Goal: Information Seeking & Learning: Check status

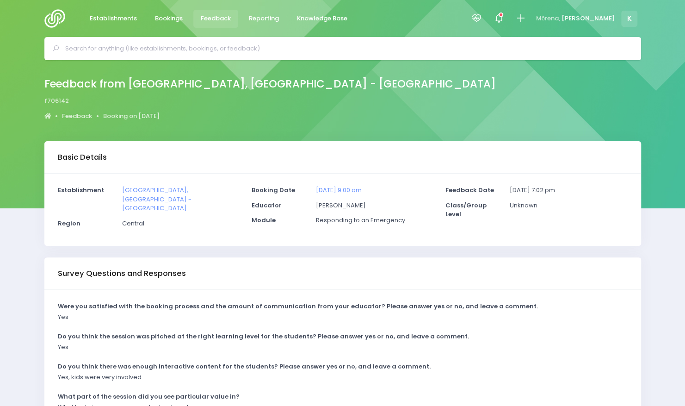
click at [223, 20] on span "Feedback" at bounding box center [216, 18] width 30 height 9
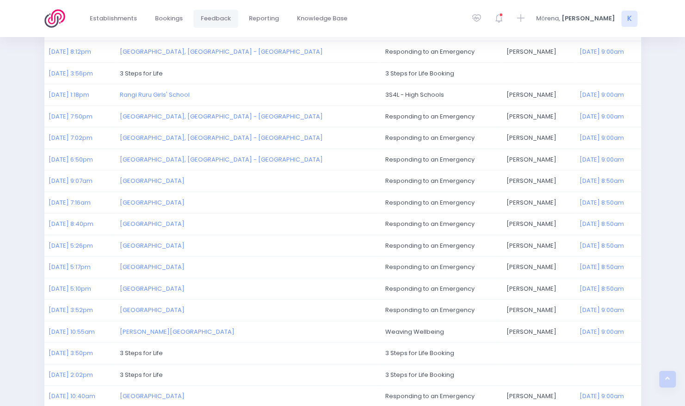
scroll to position [187, 0]
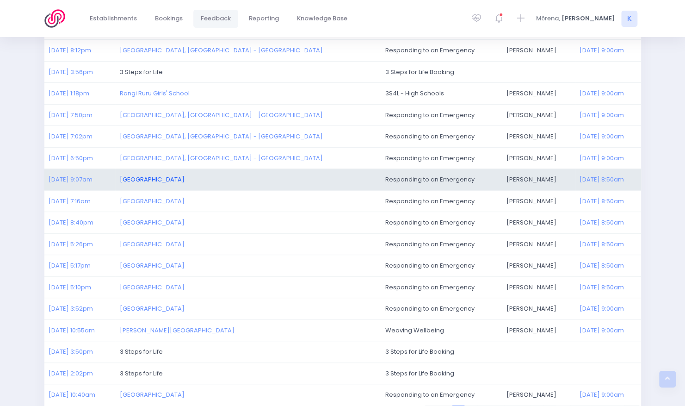
click at [185, 176] on link "[GEOGRAPHIC_DATA]" at bounding box center [152, 179] width 65 height 9
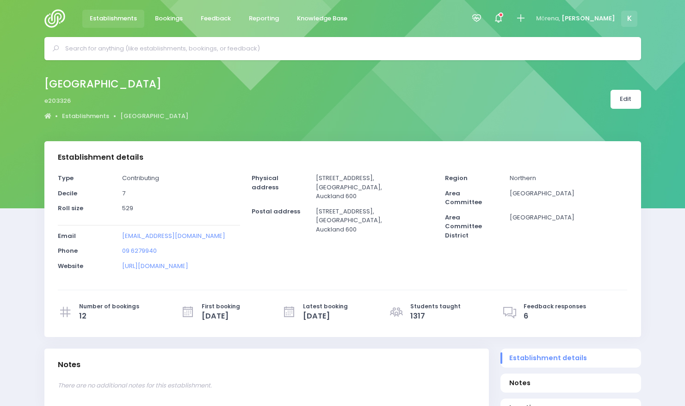
select select "5"
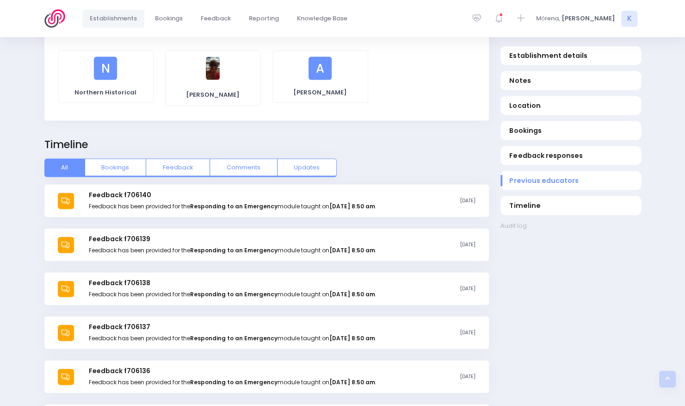
scroll to position [1085, 0]
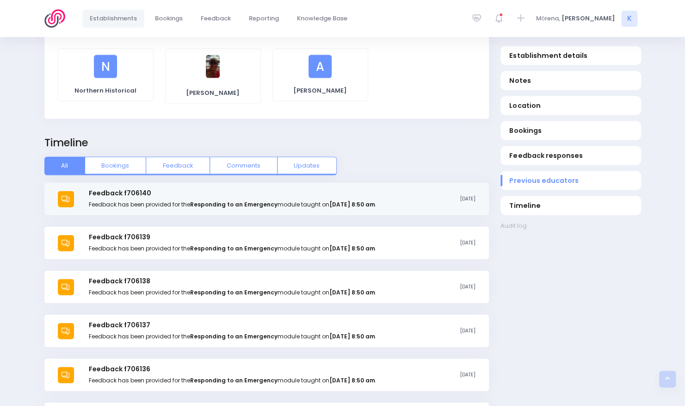
click at [264, 200] on strong "Responding to an Emergency" at bounding box center [233, 204] width 87 height 8
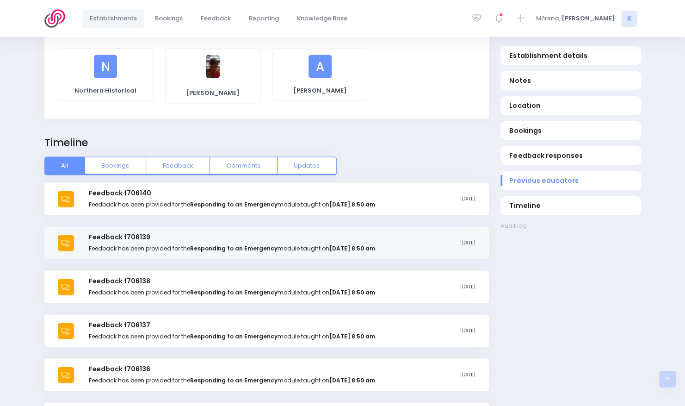
click at [375, 246] on strong "Monday the 4th of August 2025 at 8:50 am" at bounding box center [352, 248] width 46 height 8
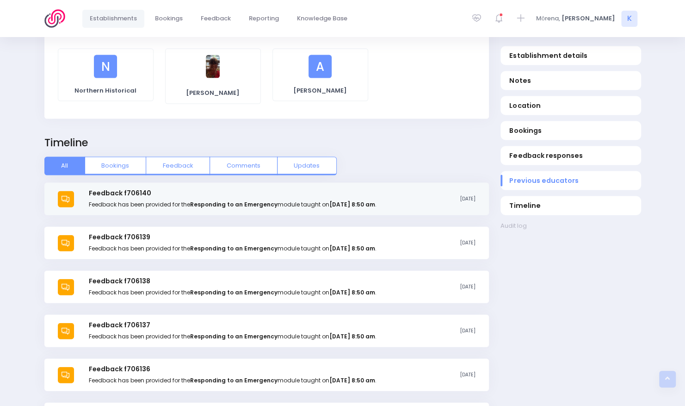
click at [303, 200] on p "Feedback has been provided for the Responding to an Emergency module taught on …" at bounding box center [232, 204] width 287 height 8
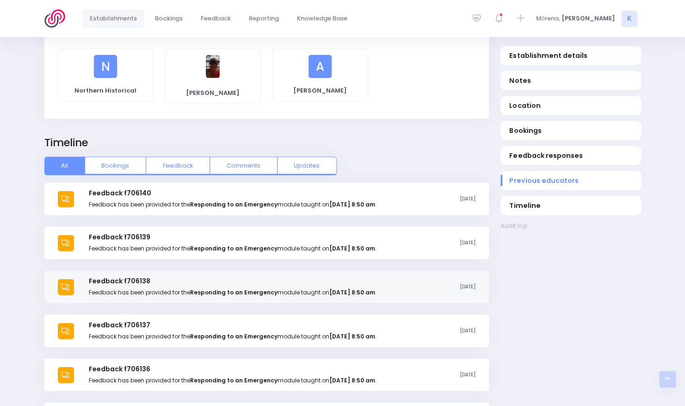
click at [198, 288] on strong "Responding to an Emergency" at bounding box center [233, 292] width 87 height 8
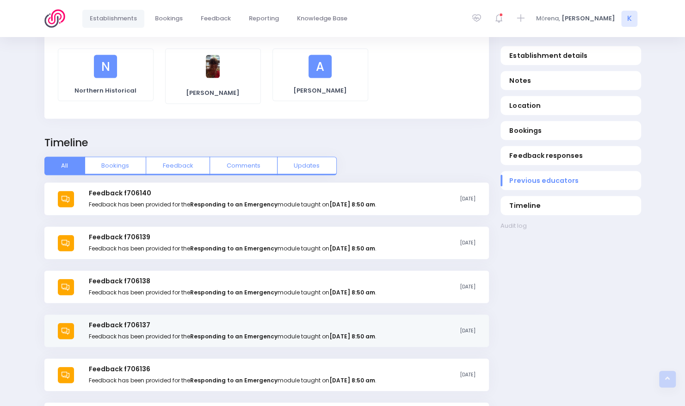
click at [254, 335] on div "Feedback f706137 Feedback has been provided for the Responding to an Emergency …" at bounding box center [266, 331] width 445 height 32
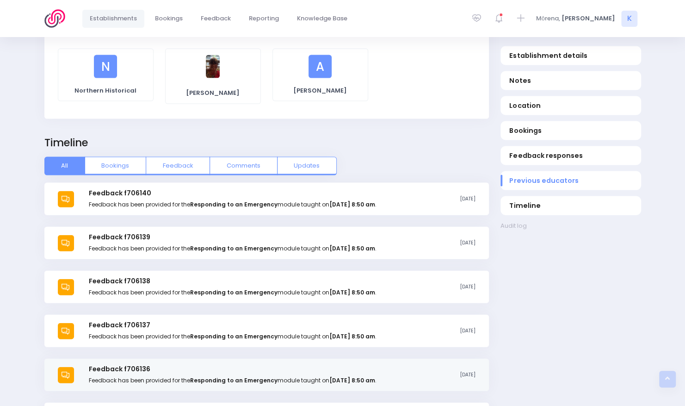
click at [329, 368] on div "Feedback f706136 Feedback has been provided for the Responding to an Emergency …" at bounding box center [232, 374] width 287 height 19
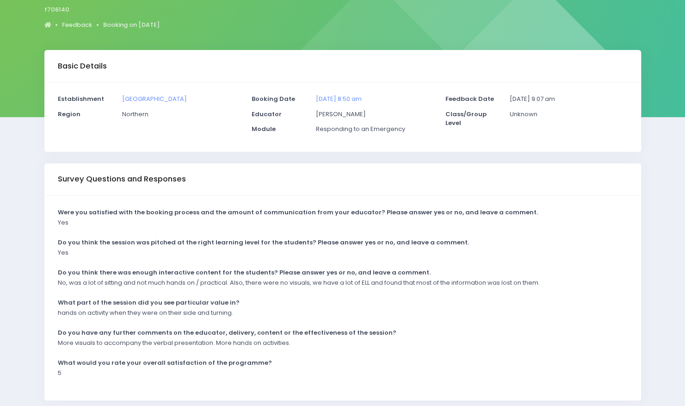
scroll to position [82, 0]
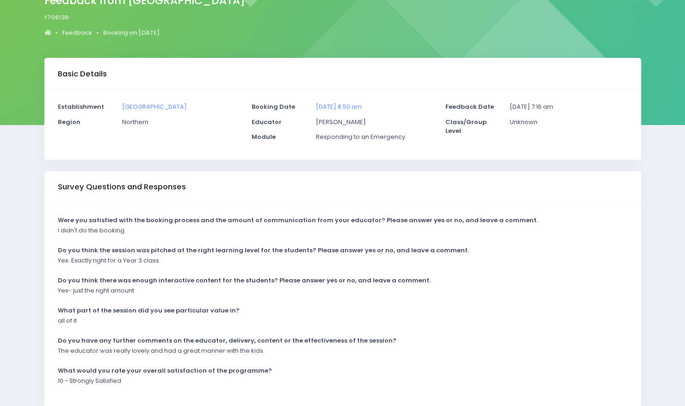
scroll to position [85, 0]
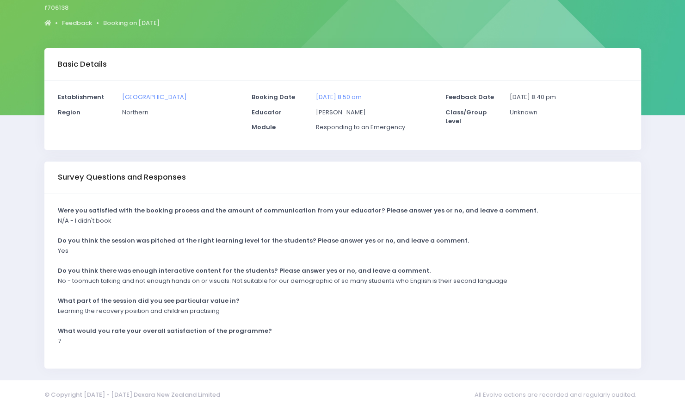
scroll to position [94, 0]
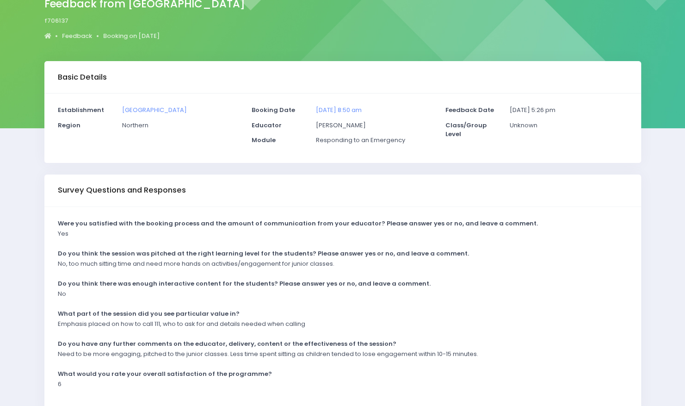
scroll to position [81, 0]
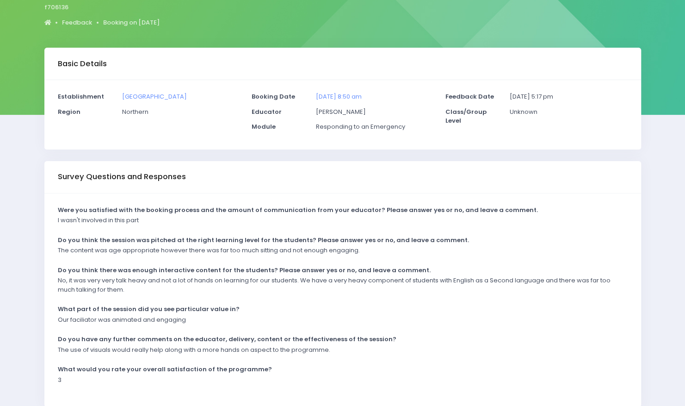
scroll to position [101, 0]
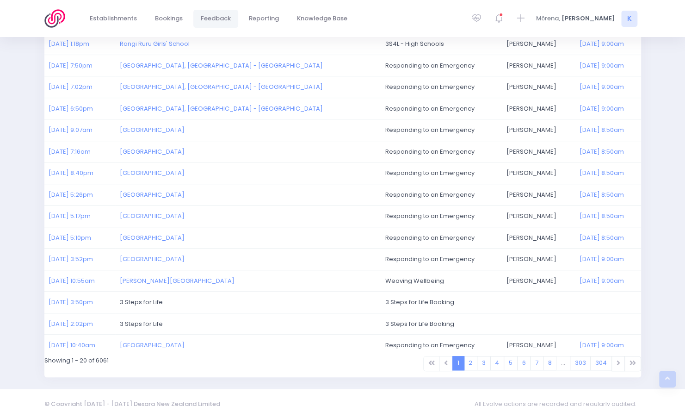
scroll to position [246, 0]
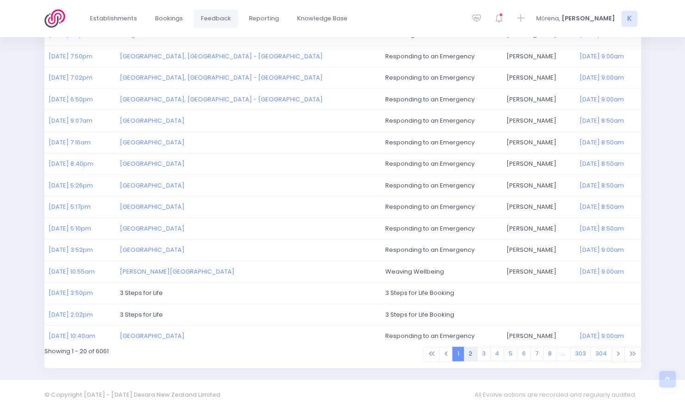
click at [477, 352] on link "2" at bounding box center [471, 353] width 14 height 14
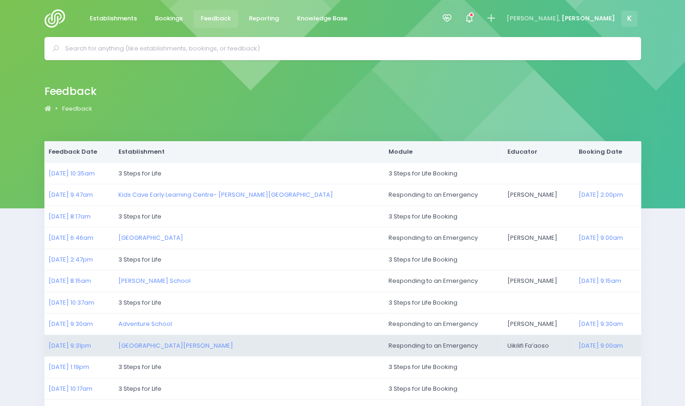
click at [503, 345] on td "Uikilifi Fa’aoso" at bounding box center [538, 345] width 71 height 22
click at [579, 345] on link "28/07/2025 9:00am" at bounding box center [601, 345] width 44 height 9
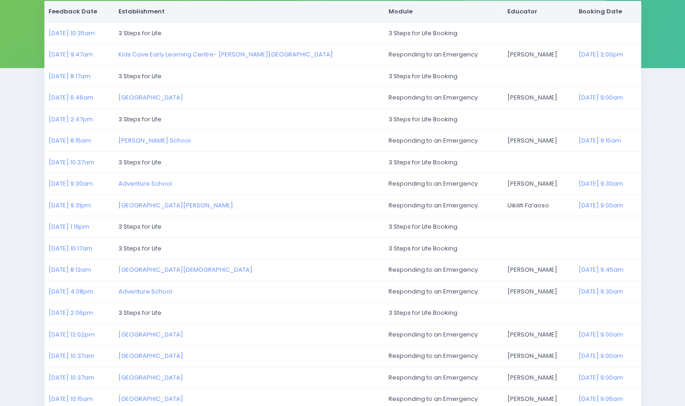
scroll to position [124, 0]
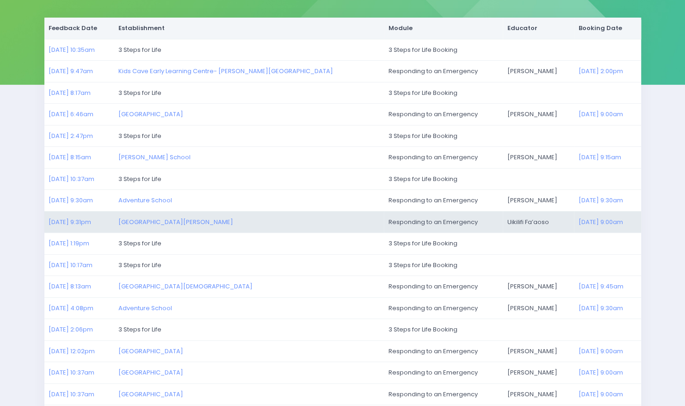
click at [384, 223] on td "Responding to an Emergency" at bounding box center [443, 222] width 119 height 22
click at [182, 217] on link "Saint Francis School" at bounding box center [175, 221] width 115 height 9
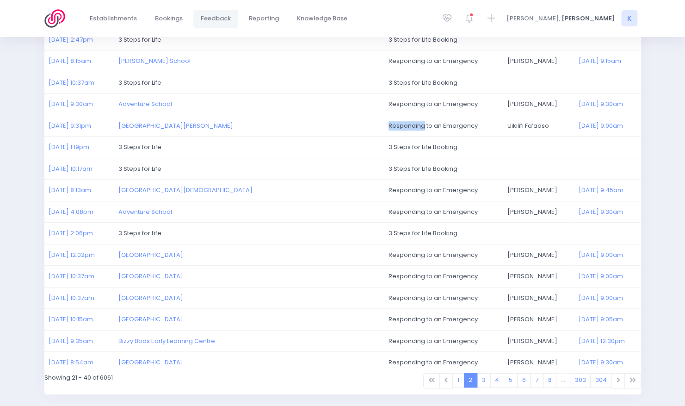
scroll to position [246, 0]
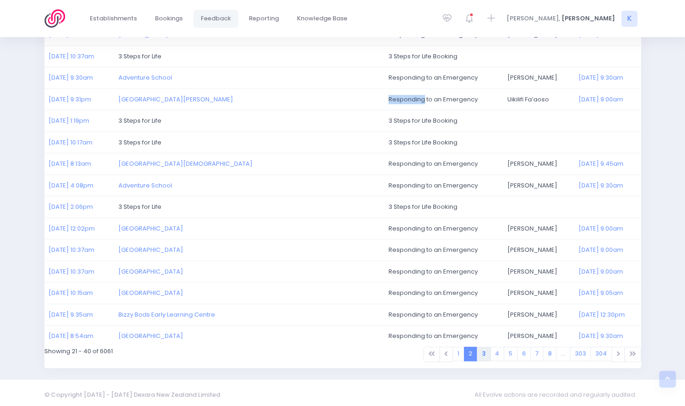
click at [490, 347] on link "3" at bounding box center [484, 353] width 14 height 14
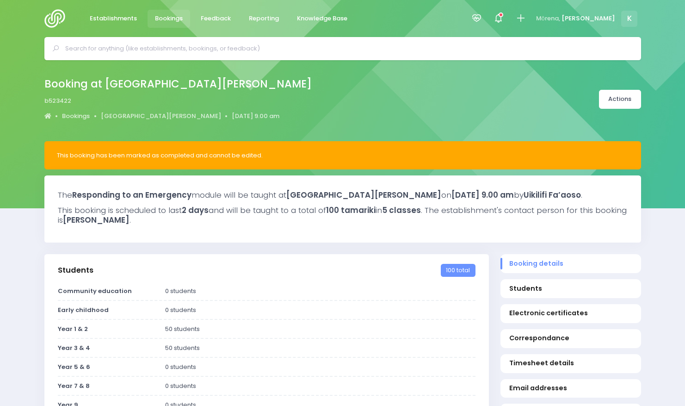
select select "5"
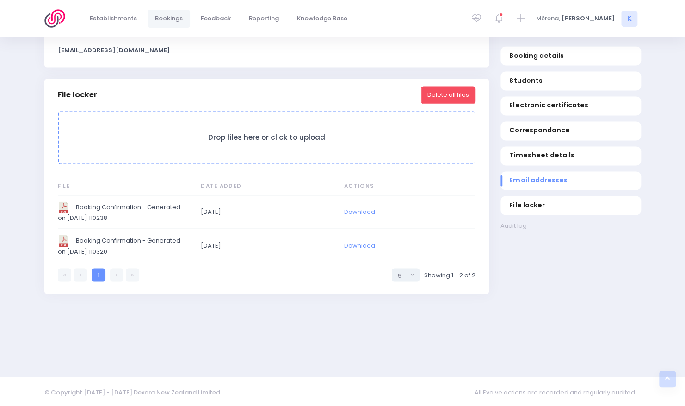
scroll to position [771, 0]
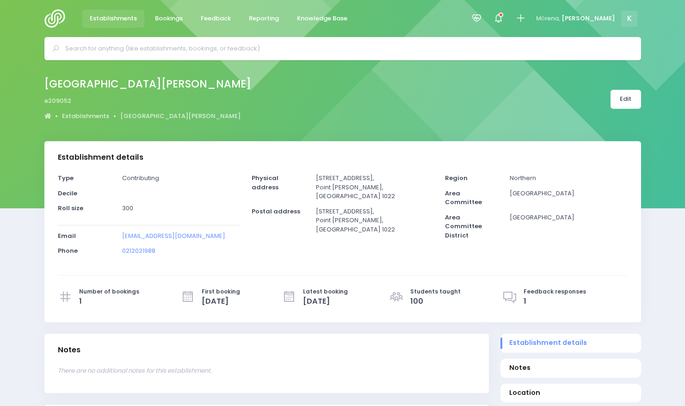
select select "5"
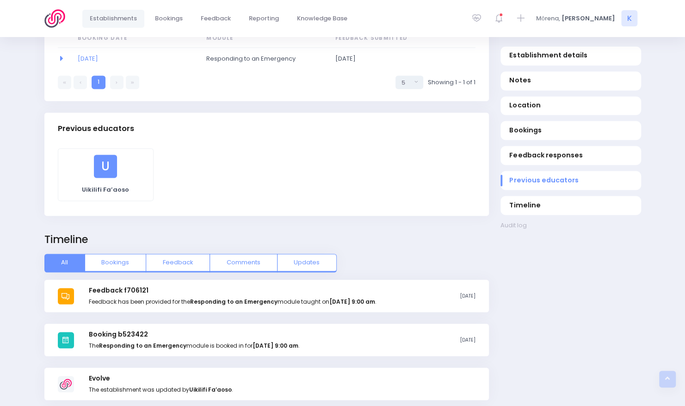
scroll to position [767, 0]
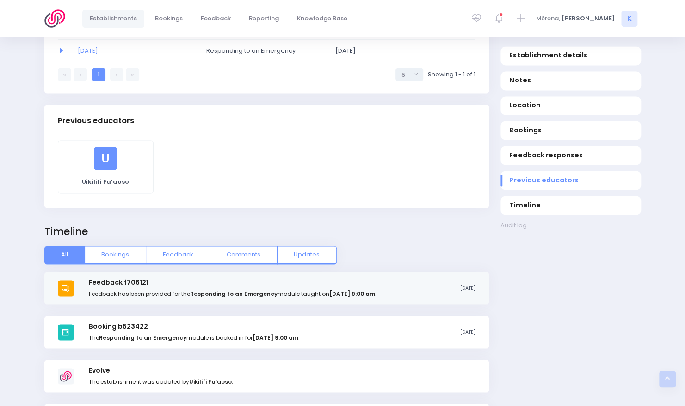
click at [431, 297] on div "Feedback f706121 Feedback has been provided for the Responding to an Emergency …" at bounding box center [266, 288] width 445 height 32
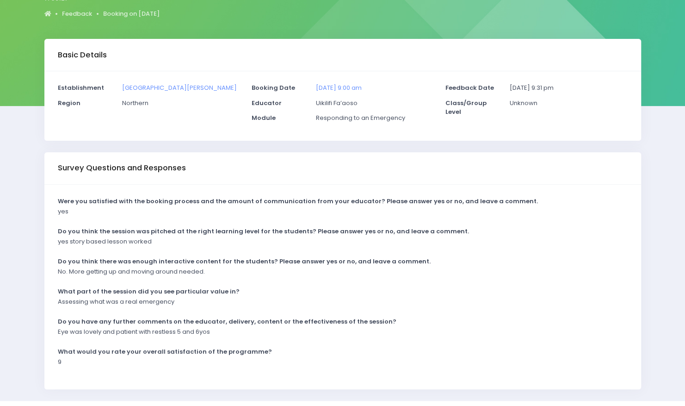
scroll to position [104, 0]
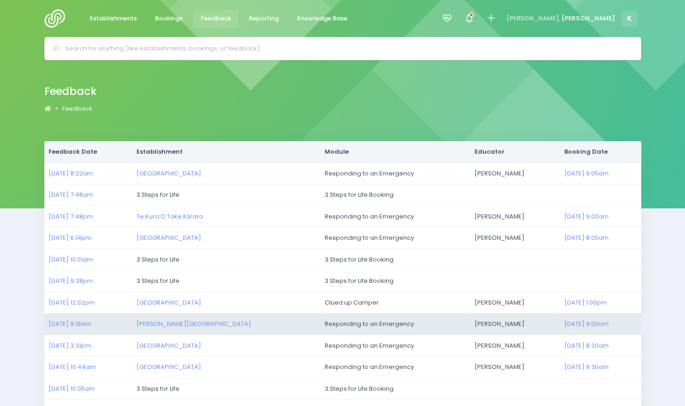
click at [472, 322] on td "Asha Bogdanowicz" at bounding box center [515, 324] width 90 height 22
click at [190, 321] on link "Glen Eden School" at bounding box center [193, 323] width 115 height 9
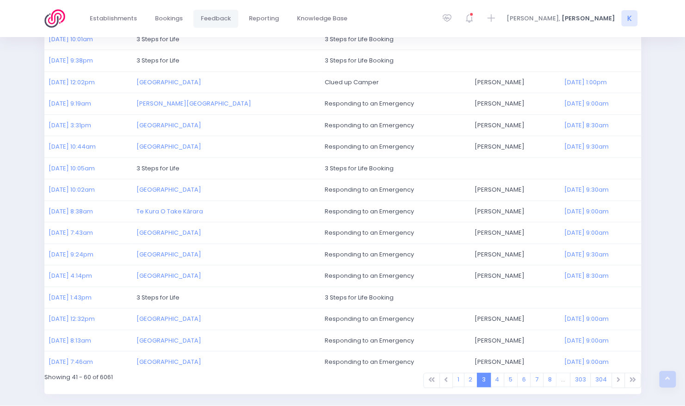
scroll to position [246, 0]
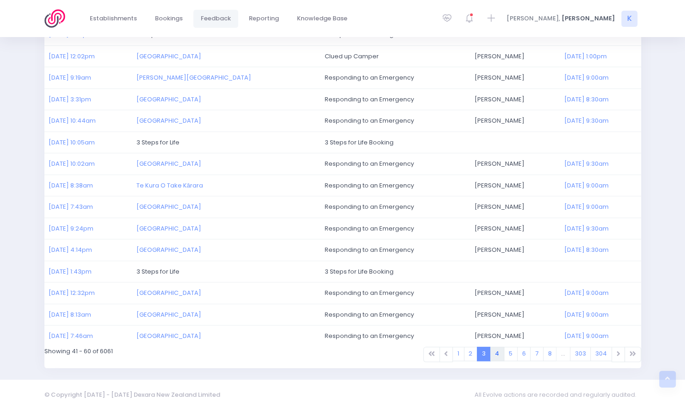
click at [500, 350] on link "4" at bounding box center [497, 353] width 14 height 14
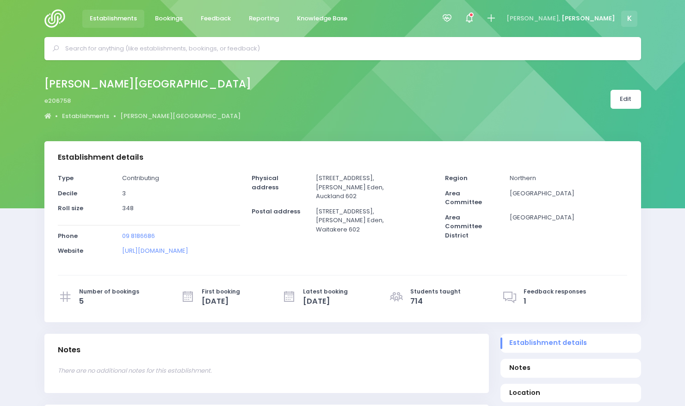
select select "5"
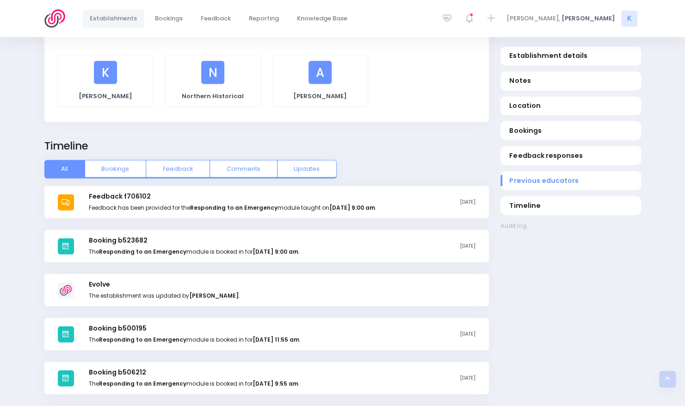
scroll to position [976, 0]
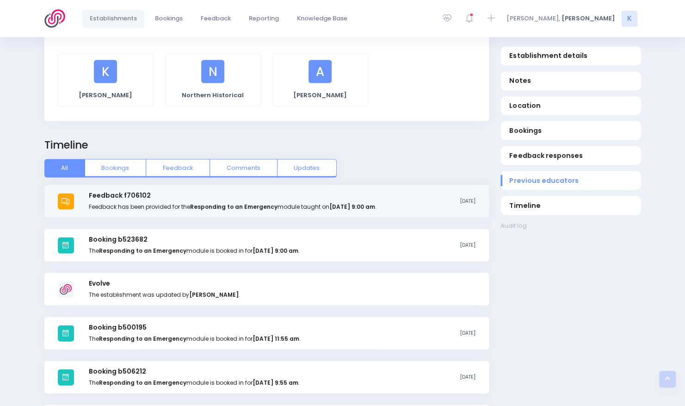
click at [375, 202] on strong "[DATE] 9:00 am" at bounding box center [352, 206] width 46 height 8
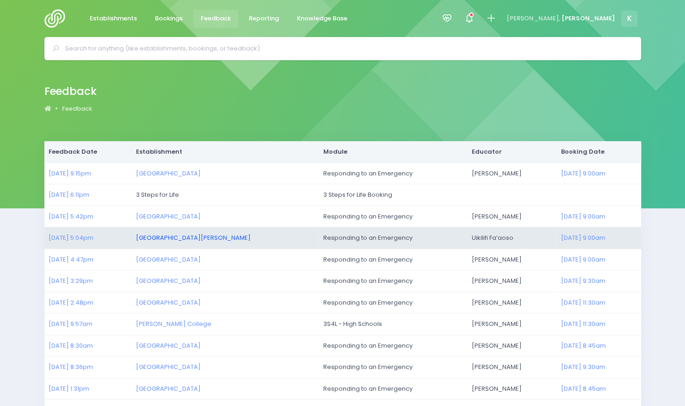
click at [211, 240] on link "[GEOGRAPHIC_DATA][PERSON_NAME]" at bounding box center [193, 237] width 115 height 9
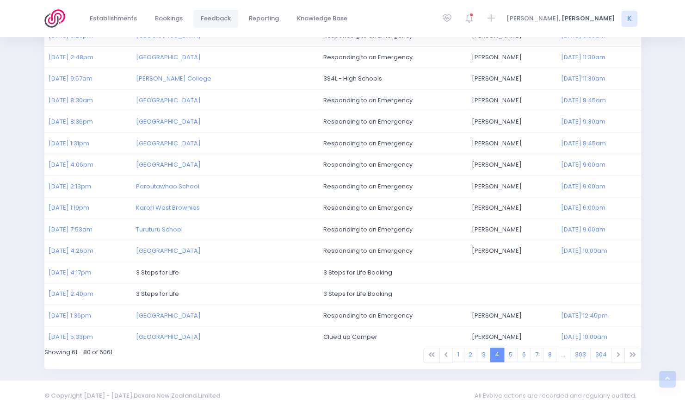
scroll to position [246, 0]
click at [513, 348] on link "5" at bounding box center [511, 353] width 14 height 14
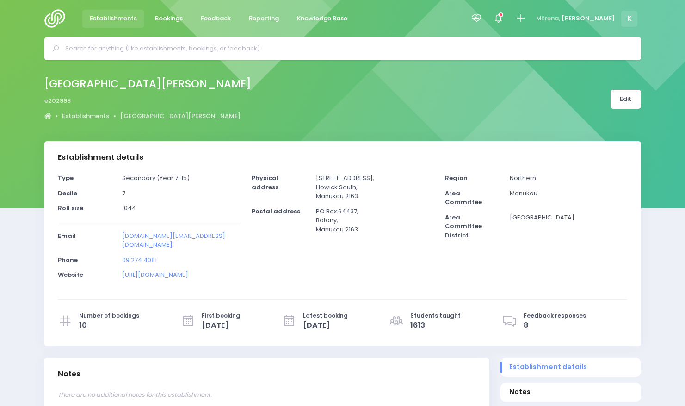
select select "5"
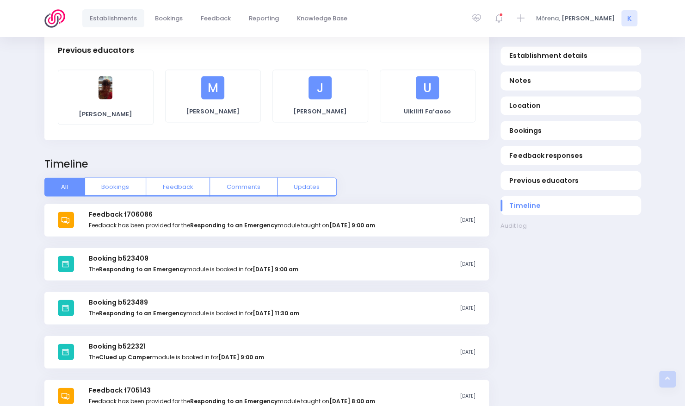
scroll to position [1091, 0]
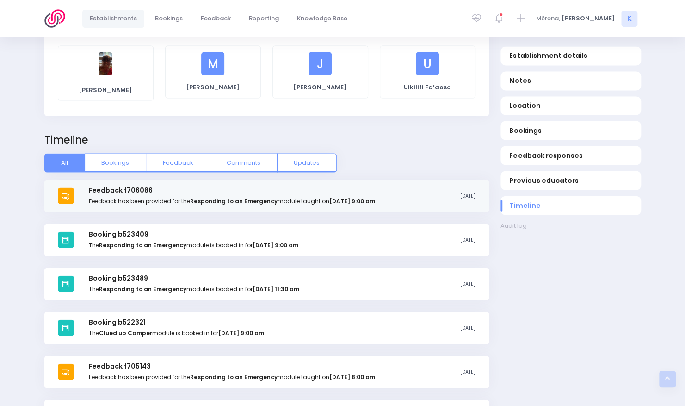
click at [375, 197] on strong "Monday the 21st of July 2025 at 9:00 am" at bounding box center [352, 201] width 46 height 8
